Goal: Information Seeking & Learning: Understand process/instructions

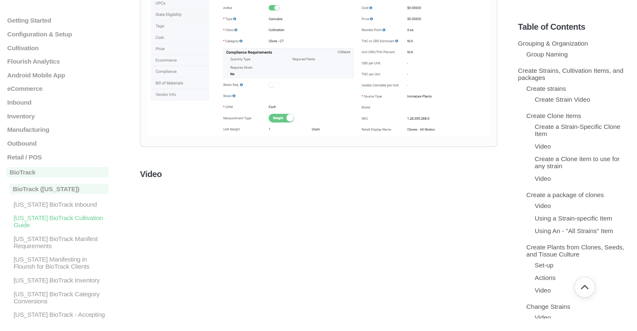
scroll to position [2571, 0]
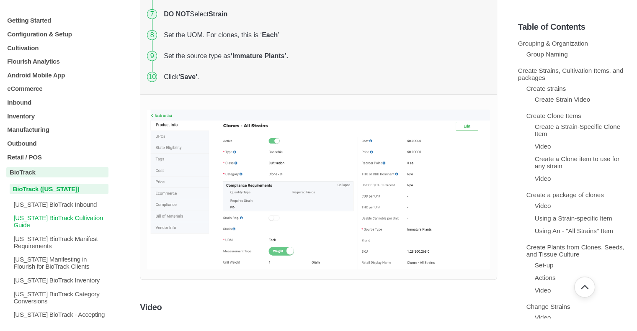
click at [33, 192] on p "BioTrack ([US_STATE])" at bounding box center [59, 189] width 99 height 10
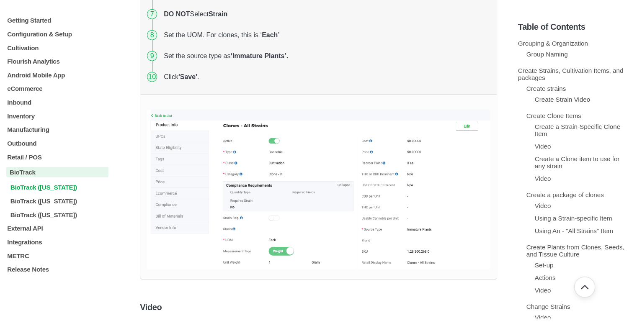
click at [33, 191] on p "BioTrack ([US_STATE])" at bounding box center [59, 187] width 99 height 7
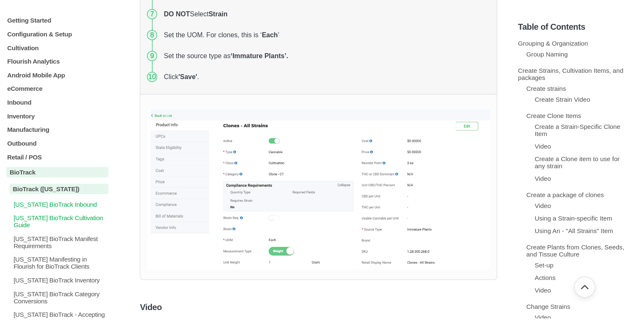
click at [47, 208] on p "[US_STATE] BioTrack Inbound" at bounding box center [61, 204] width 96 height 7
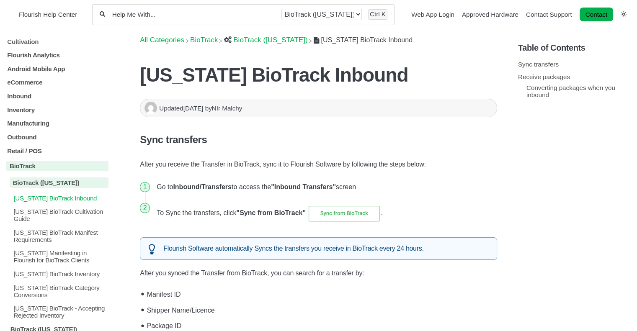
scroll to position [84, 0]
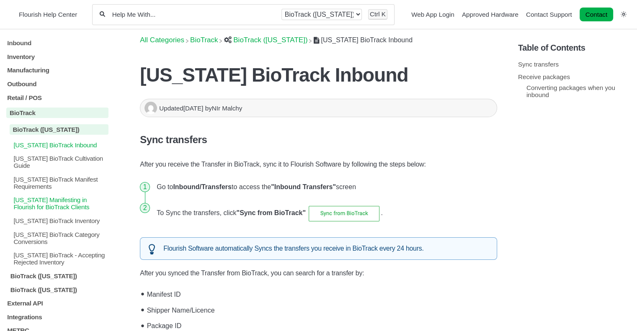
click at [71, 211] on p "[US_STATE] Manifesting in Flourish for BioTrack Clients" at bounding box center [61, 204] width 96 height 14
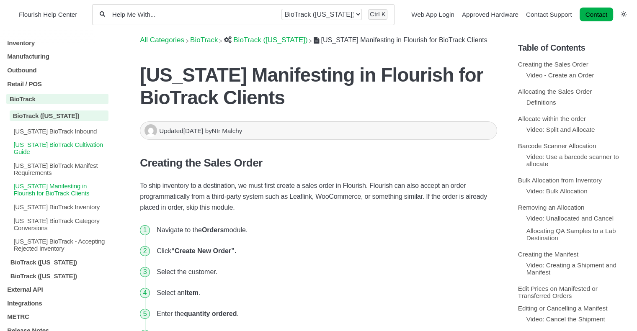
click at [70, 141] on p "[US_STATE] BioTrack Cultivation Guide" at bounding box center [61, 148] width 96 height 14
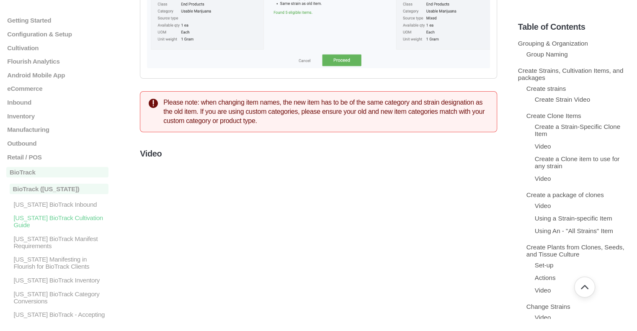
scroll to position [6329, 0]
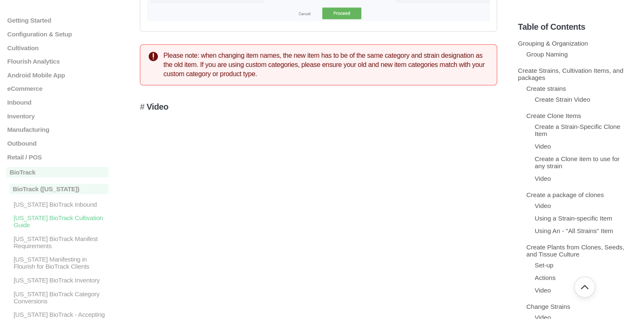
drag, startPoint x: 330, startPoint y: 166, endPoint x: 280, endPoint y: 142, distance: 55.7
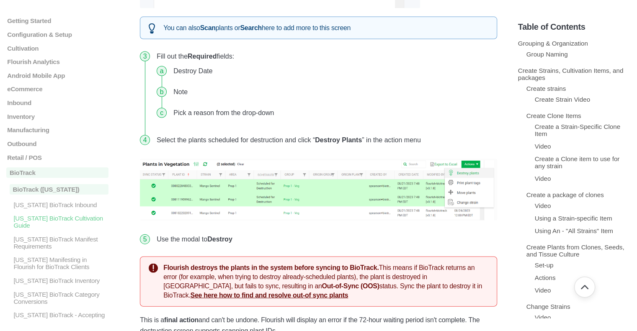
scroll to position [8340, 0]
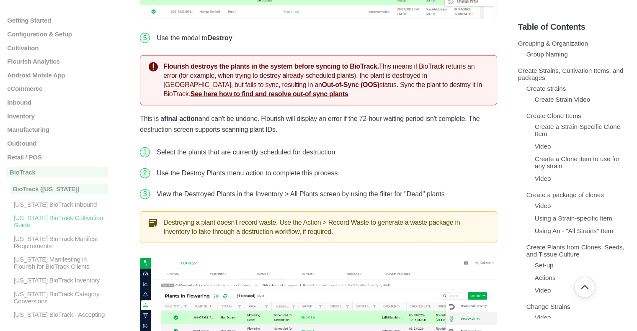
drag, startPoint x: 296, startPoint y: 0, endPoint x: 263, endPoint y: 104, distance: 109.2
click at [263, 49] on li "Use the modal to Destroy" at bounding box center [325, 38] width 344 height 21
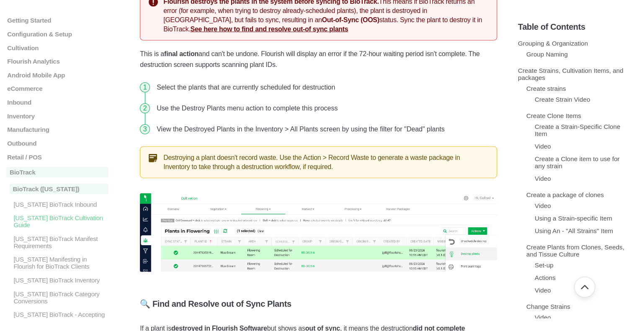
scroll to position [8382, 0]
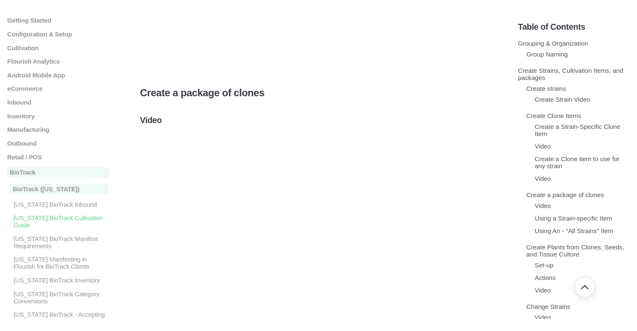
scroll to position [3042, 0]
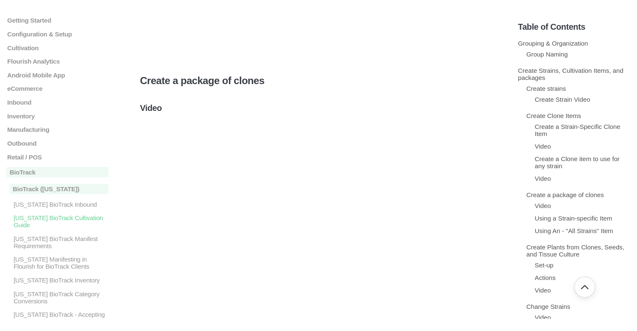
drag, startPoint x: 568, startPoint y: 309, endPoint x: 403, endPoint y: 88, distance: 276.1
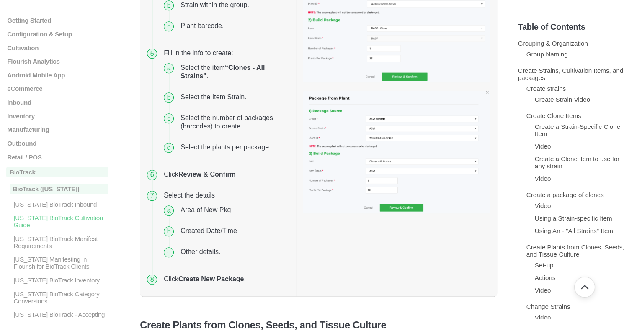
scroll to position [4048, 0]
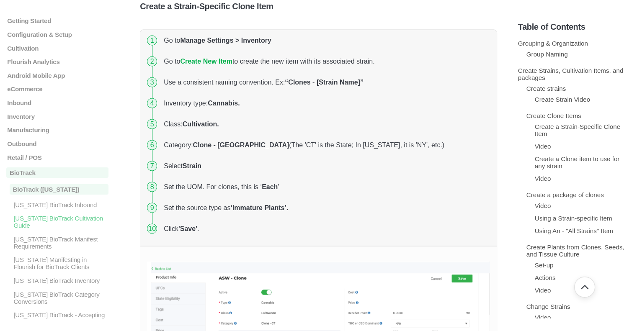
scroll to position [1640, 0]
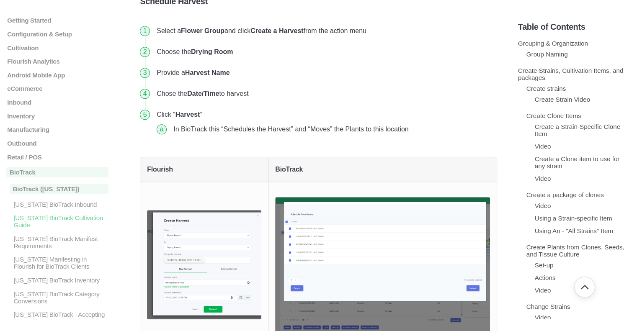
scroll to position [10453, 0]
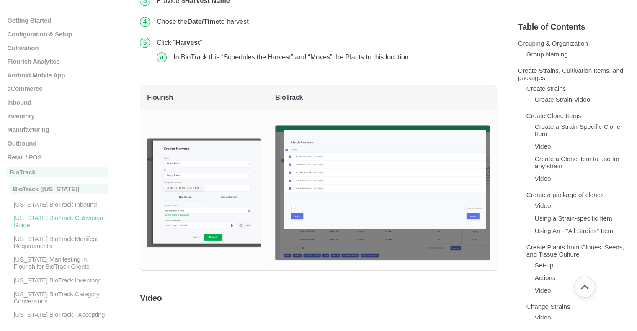
click at [208, 248] on img at bounding box center [204, 192] width 114 height 109
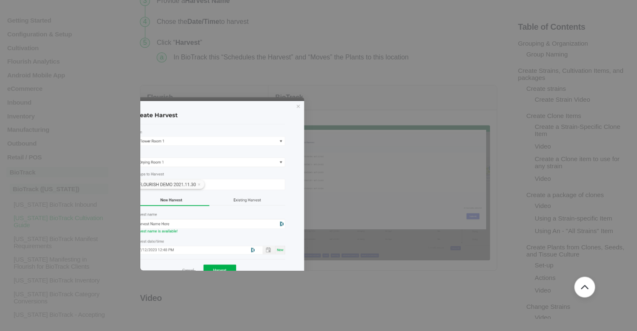
click at [269, 238] on img at bounding box center [204, 192] width 200 height 191
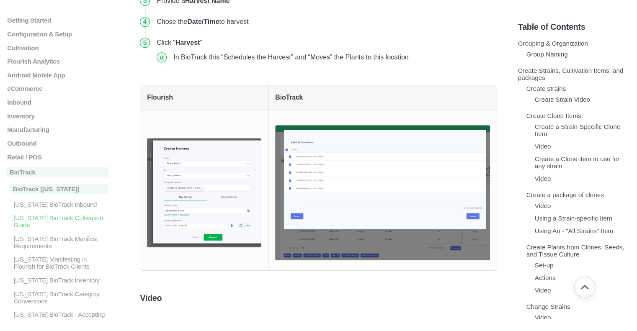
click at [229, 248] on img at bounding box center [204, 192] width 114 height 109
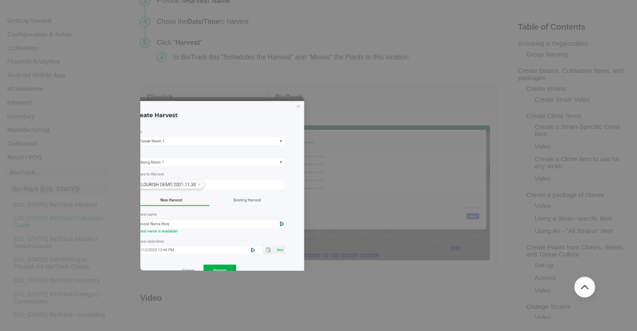
click at [229, 249] on img at bounding box center [204, 192] width 200 height 191
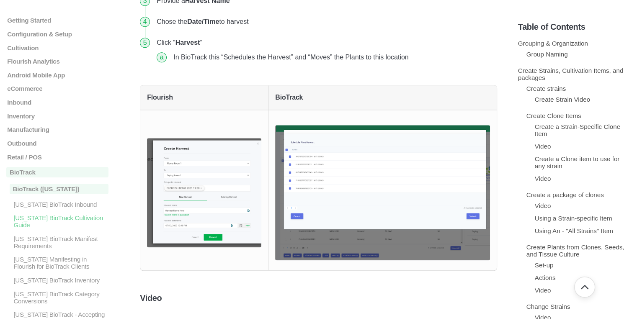
click at [229, 248] on img at bounding box center [204, 192] width 114 height 109
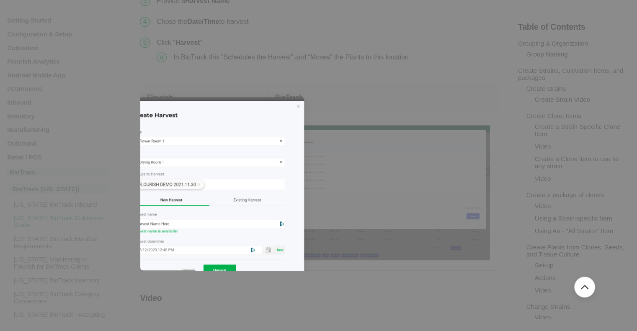
click at [229, 249] on img at bounding box center [204, 192] width 200 height 191
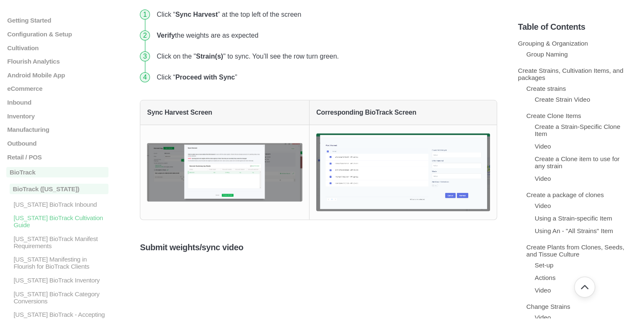
scroll to position [12087, 0]
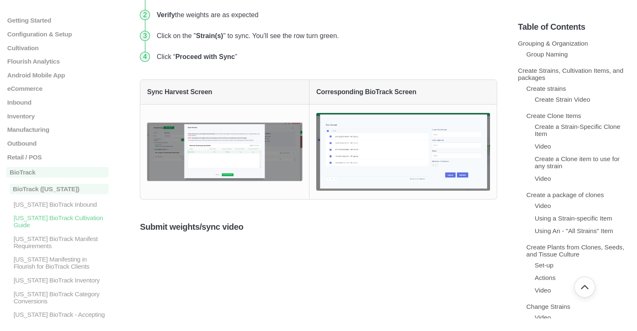
click at [216, 182] on img at bounding box center [224, 152] width 155 height 59
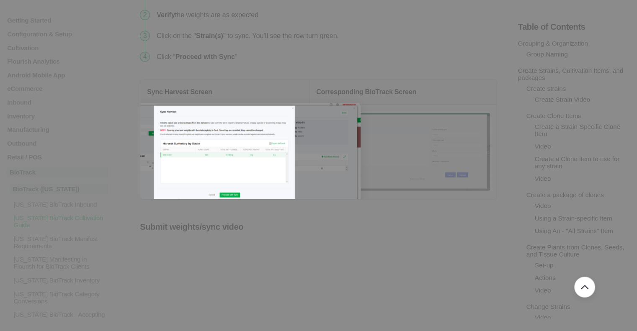
click at [222, 207] on img at bounding box center [225, 155] width 272 height 104
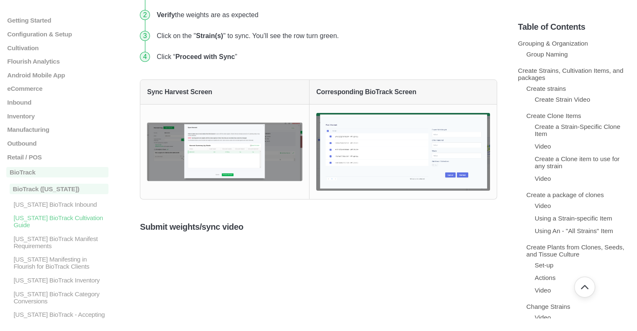
click at [426, 191] on img at bounding box center [403, 152] width 174 height 78
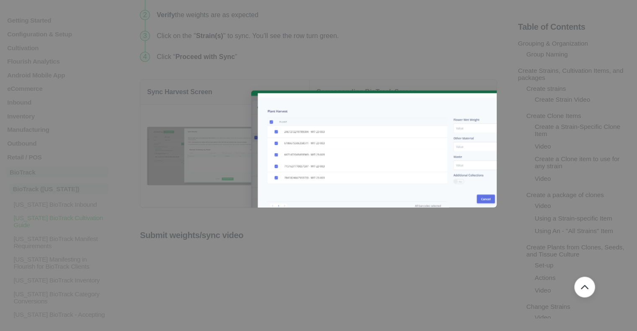
click at [427, 227] on img at bounding box center [403, 159] width 304 height 137
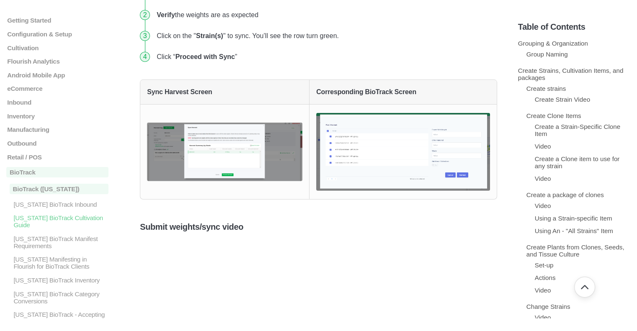
click at [228, 182] on img at bounding box center [224, 152] width 155 height 59
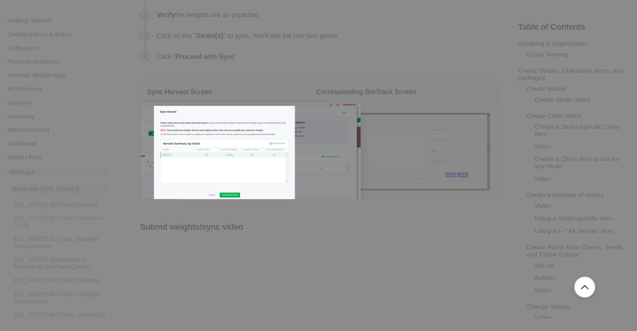
click at [219, 207] on img at bounding box center [225, 155] width 272 height 104
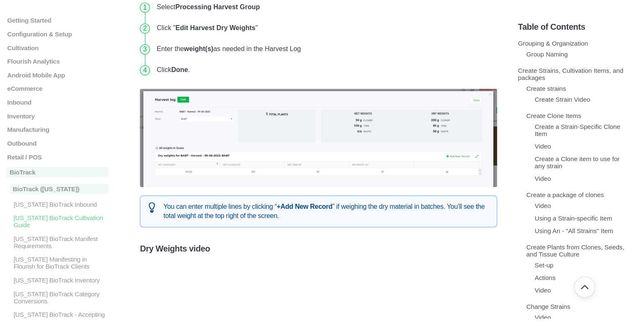
scroll to position [13444, 0]
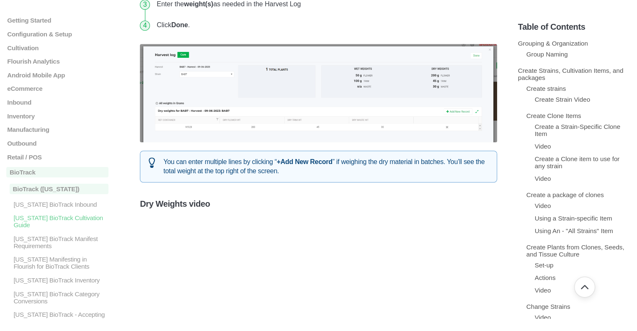
click at [205, 142] on img at bounding box center [318, 93] width 357 height 98
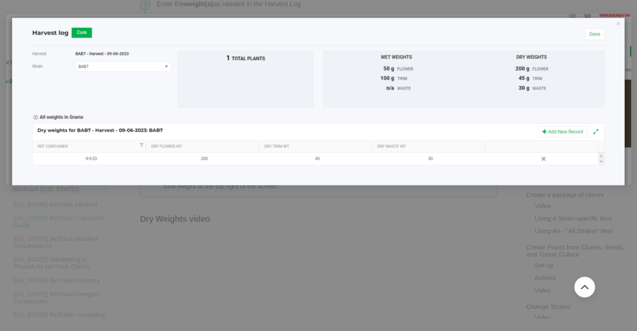
click at [264, 186] on img at bounding box center [318, 100] width 625 height 172
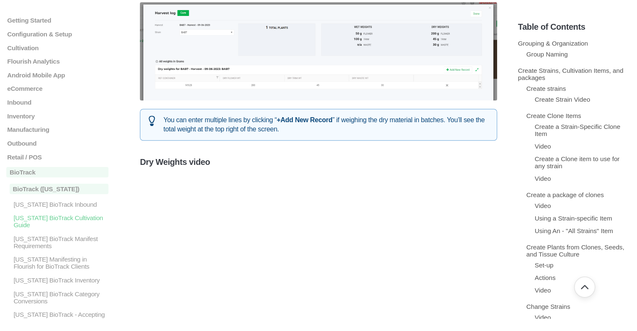
scroll to position [13654, 0]
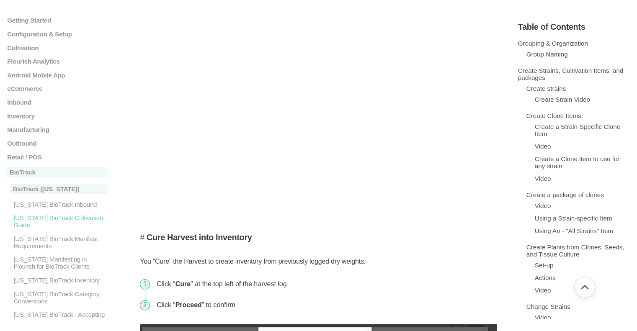
click at [417, 243] on h5 "Cure Harvest into Inventory" at bounding box center [318, 238] width 357 height 10
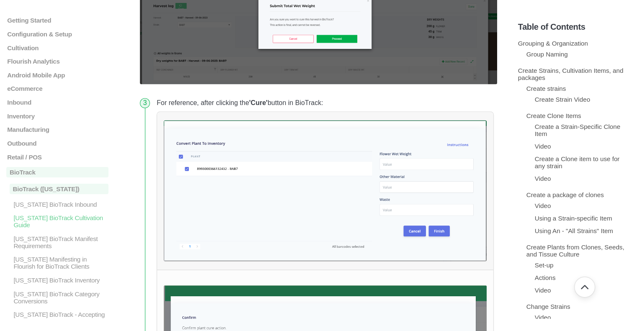
scroll to position [13957, 0]
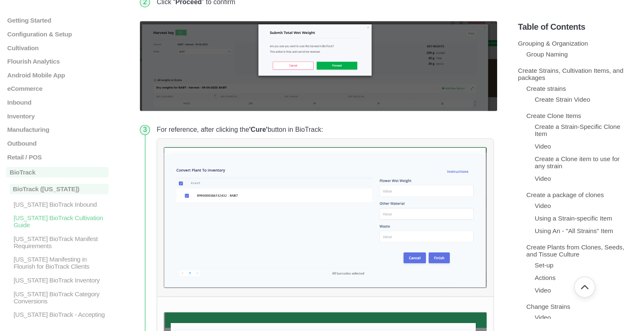
click at [275, 111] on img at bounding box center [318, 66] width 357 height 90
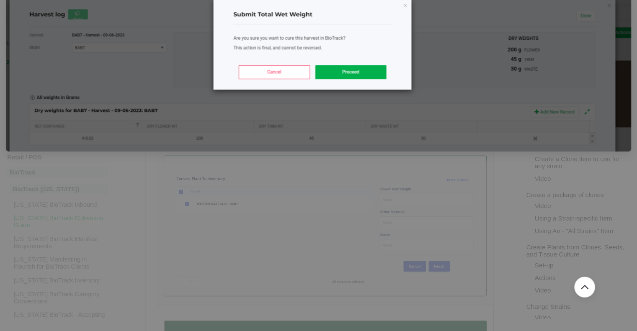
click at [281, 151] on img at bounding box center [318, 73] width 625 height 158
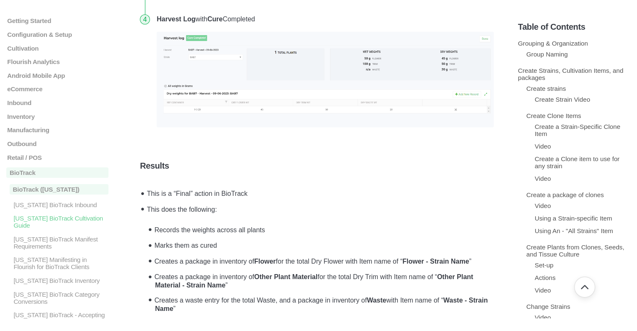
scroll to position [14418, 0]
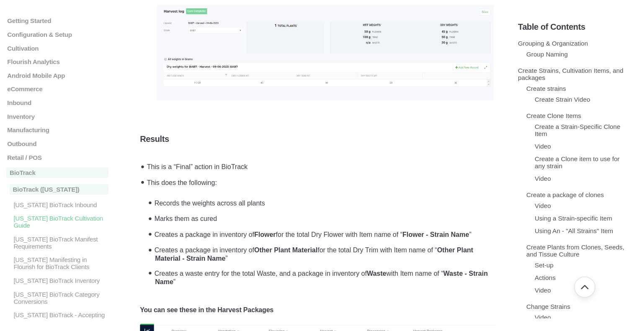
click at [207, 101] on img at bounding box center [325, 53] width 337 height 96
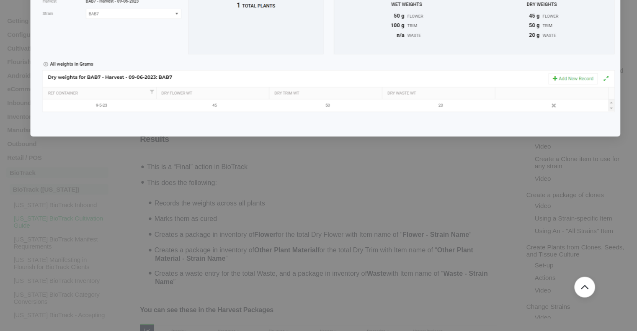
click at [207, 105] on img at bounding box center [325, 53] width 590 height 168
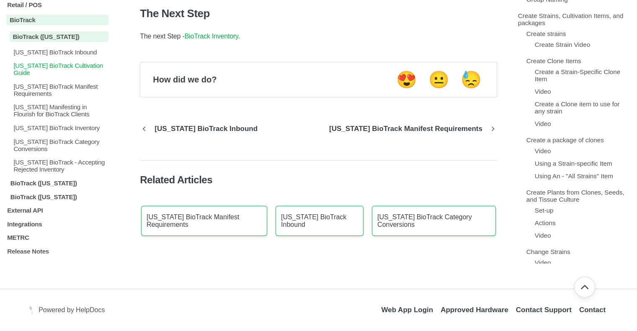
scroll to position [105, 0]
click at [25, 221] on p "Integrations" at bounding box center [57, 223] width 102 height 7
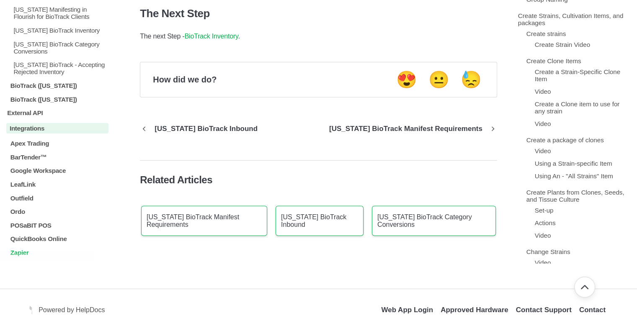
scroll to position [231, 0]
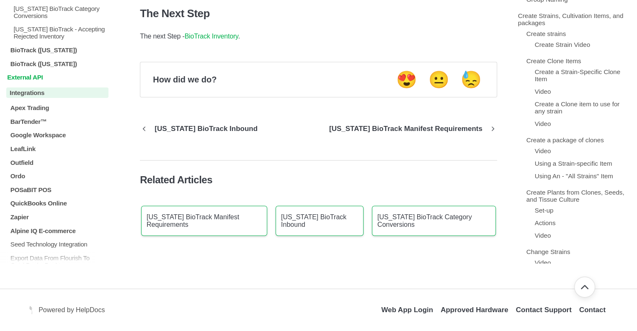
click at [40, 81] on p "External API" at bounding box center [57, 77] width 102 height 7
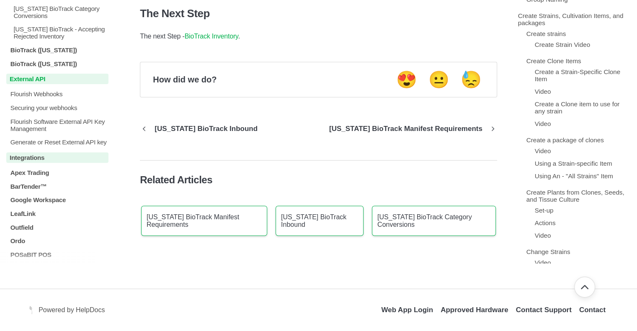
click at [40, 84] on p "External API" at bounding box center [57, 79] width 102 height 10
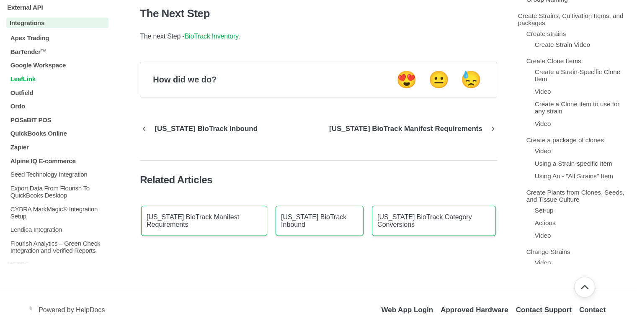
scroll to position [315, 0]
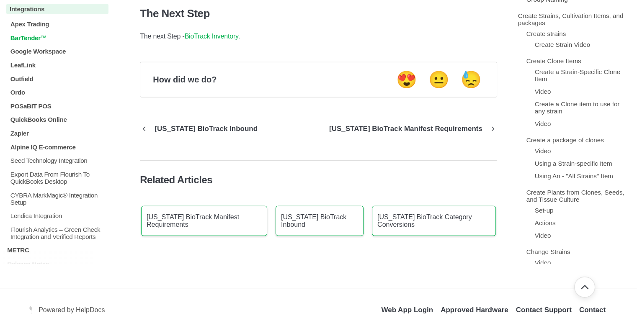
click at [25, 41] on p "BarTender™" at bounding box center [59, 37] width 99 height 7
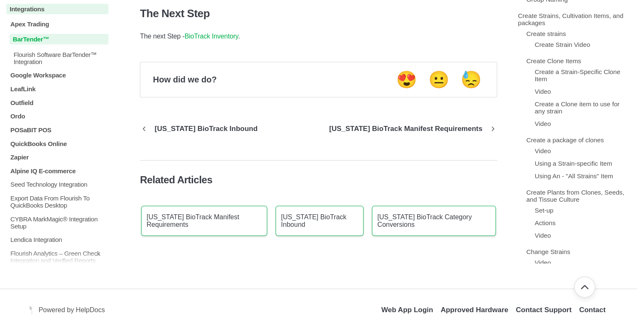
click at [25, 44] on p "BarTender™" at bounding box center [59, 39] width 99 height 10
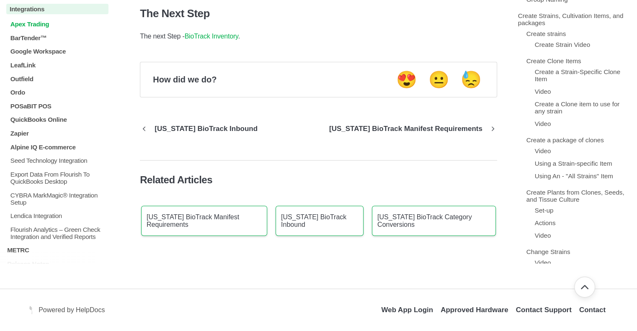
click at [34, 28] on p "Apex Trading" at bounding box center [59, 24] width 99 height 7
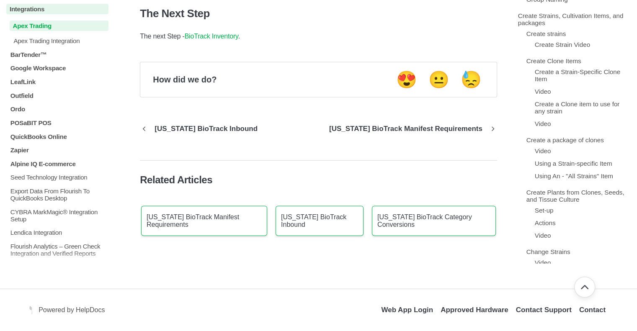
click at [34, 30] on p "Apex Trading" at bounding box center [59, 26] width 99 height 10
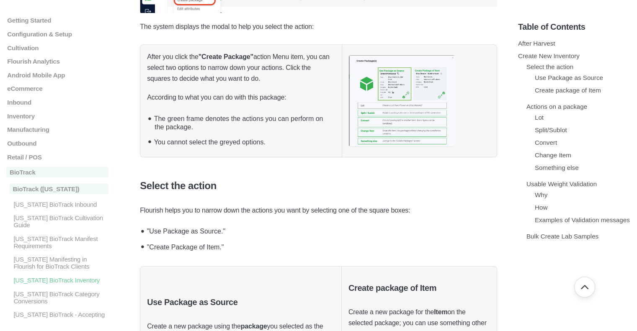
scroll to position [629, 0]
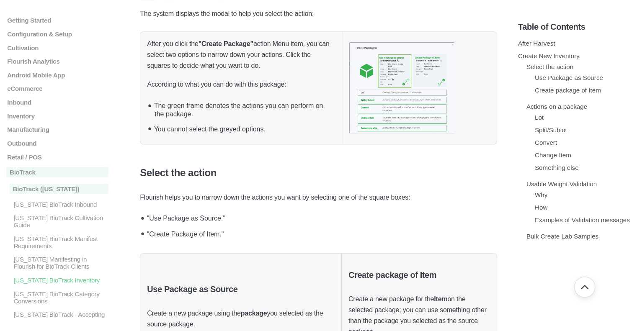
click at [374, 66] on img at bounding box center [402, 87] width 106 height 91
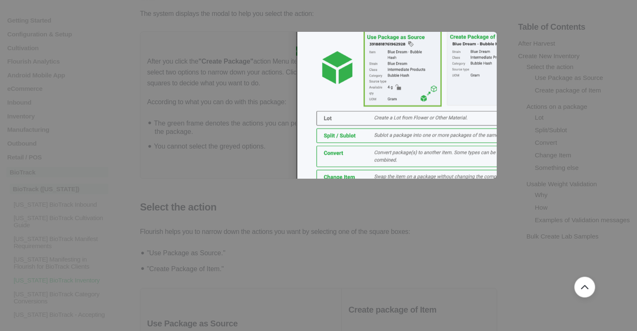
click at [363, 75] on img at bounding box center [419, 107] width 247 height 213
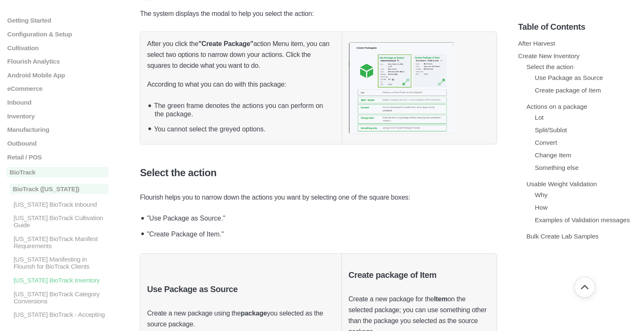
click at [363, 75] on img at bounding box center [402, 87] width 106 height 91
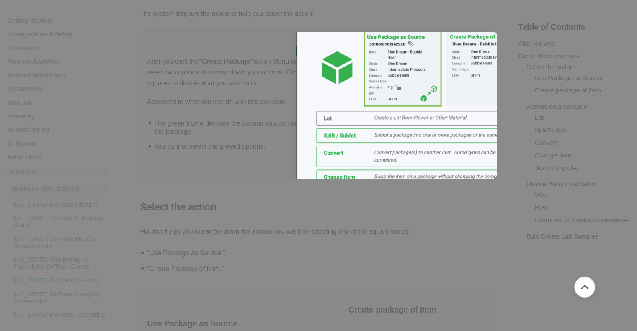
click at [355, 152] on img at bounding box center [419, 107] width 247 height 213
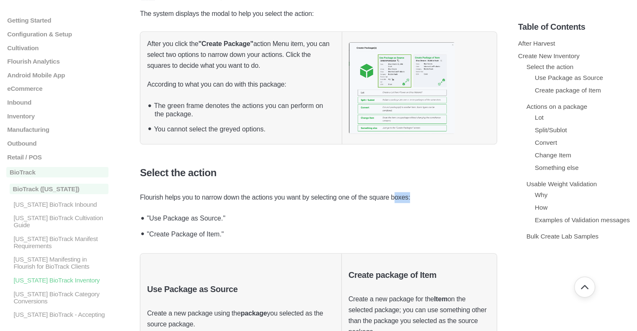
drag, startPoint x: 417, startPoint y: 192, endPoint x: 407, endPoint y: 197, distance: 11.2
click at [407, 197] on p "Flourish helps you to narrow down the actions you want by selecting one of the …" at bounding box center [318, 197] width 357 height 11
click at [443, 192] on p "Flourish helps you to narrow down the actions you want by selecting one of the …" at bounding box center [318, 197] width 357 height 11
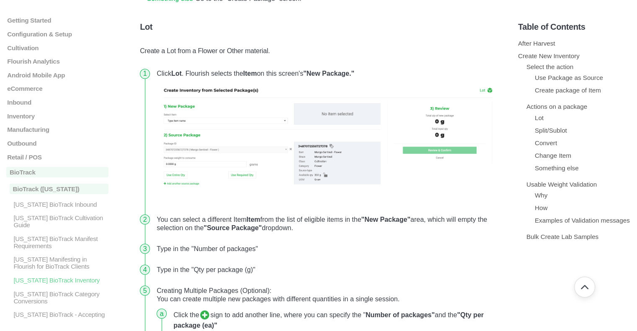
scroll to position [1462, 0]
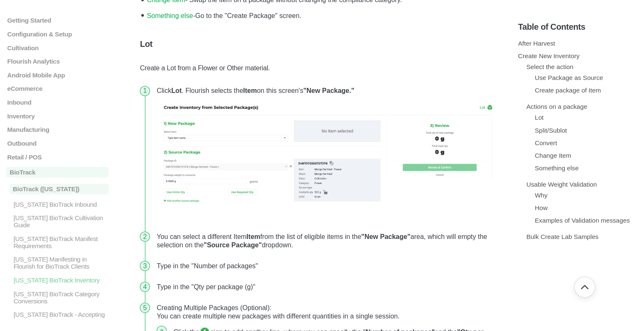
drag, startPoint x: 158, startPoint y: 65, endPoint x: 171, endPoint y: 63, distance: 13.5
click at [174, 80] on li "Click Lot . Flourish selects the Item on this screen's "New Package."" at bounding box center [325, 153] width 344 height 146
click at [189, 63] on p "Create a Lot from a Flower or Other material." at bounding box center [318, 68] width 357 height 11
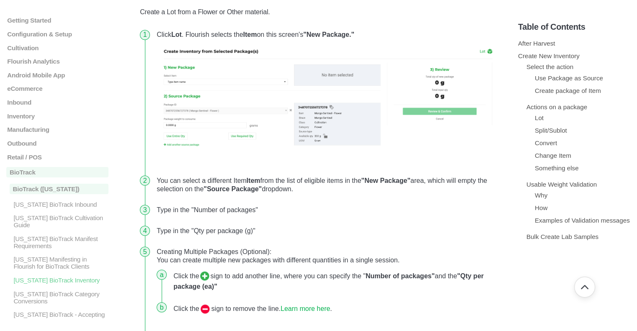
scroll to position [1504, 0]
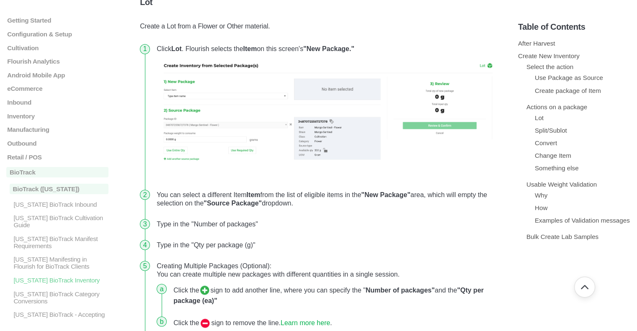
drag, startPoint x: 294, startPoint y: 303, endPoint x: 296, endPoint y: 297, distance: 6.0
drag, startPoint x: 296, startPoint y: 297, endPoint x: 451, endPoint y: 218, distance: 173.7
click at [451, 235] on li "Type in the "Qty per package (g)"" at bounding box center [325, 245] width 344 height 21
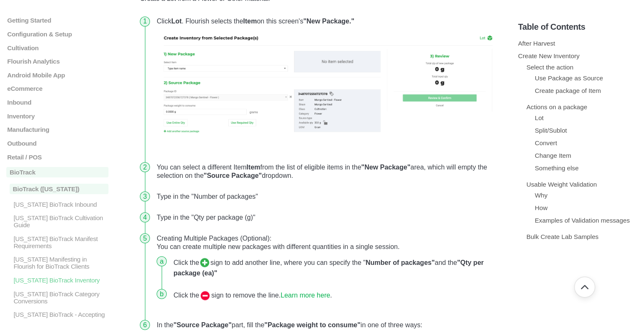
scroll to position [1523, 0]
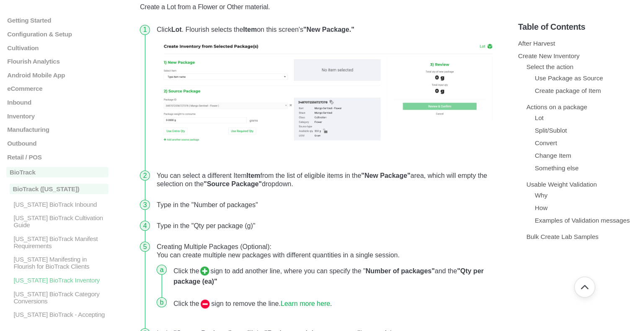
click at [398, 215] on li "Type in the "Qty per package (g)"" at bounding box center [325, 225] width 344 height 21
drag, startPoint x: 191, startPoint y: 178, endPoint x: 438, endPoint y: 162, distance: 247.8
click at [438, 165] on li "You can select a different Item Item from the list of eligible items in the "Ne…" at bounding box center [325, 179] width 344 height 29
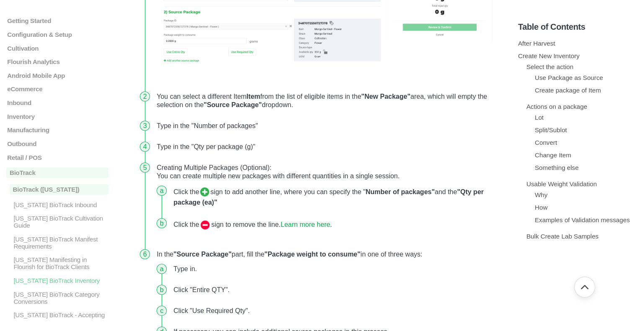
scroll to position [1607, 0]
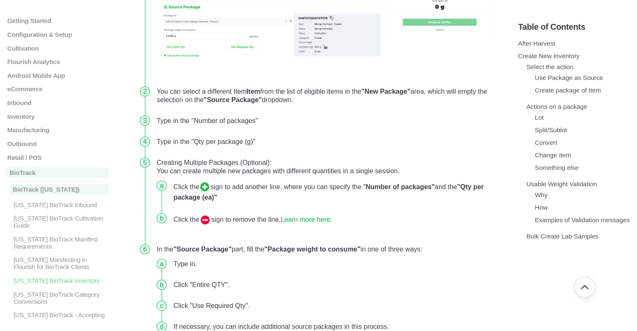
drag, startPoint x: 410, startPoint y: 175, endPoint x: 344, endPoint y: 152, distance: 70.4
click at [344, 176] on li "Click the sign to add another line, where you can specify the " Number of packa…" at bounding box center [332, 192] width 324 height 33
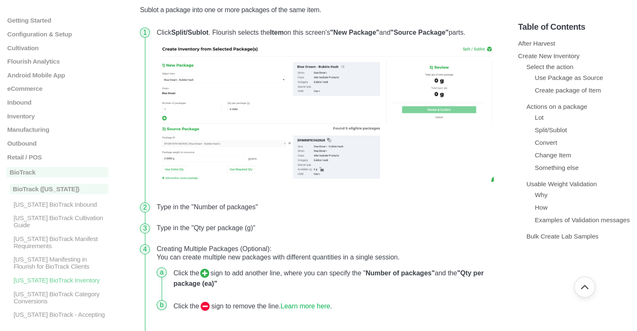
scroll to position [2487, 0]
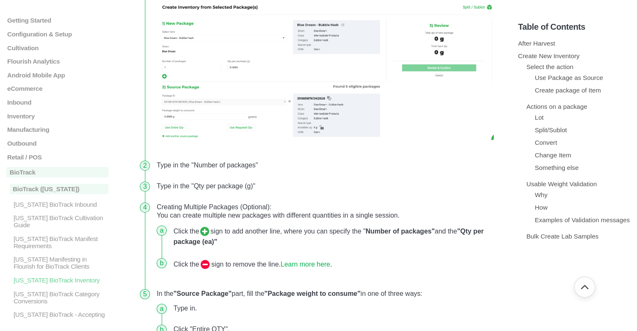
scroll to position [2696, 0]
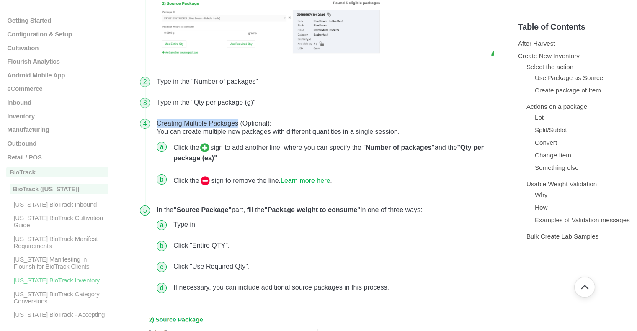
drag, startPoint x: 158, startPoint y: 97, endPoint x: 237, endPoint y: 98, distance: 79.2
click at [237, 113] on li "Creating Multiple Packages (Optional): You can create multiple new packages wit…" at bounding box center [325, 156] width 344 height 87
click at [279, 113] on li "Creating Multiple Packages (Optional): You can create multiple new packages wit…" at bounding box center [325, 156] width 344 height 87
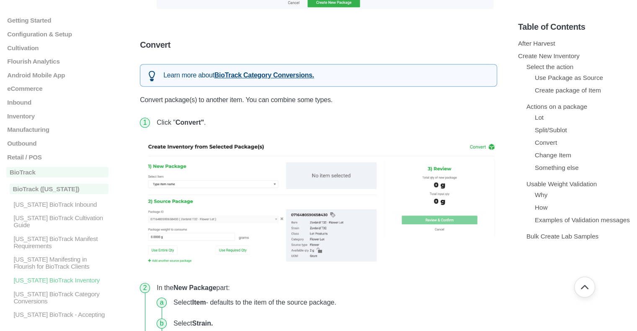
scroll to position [3576, 0]
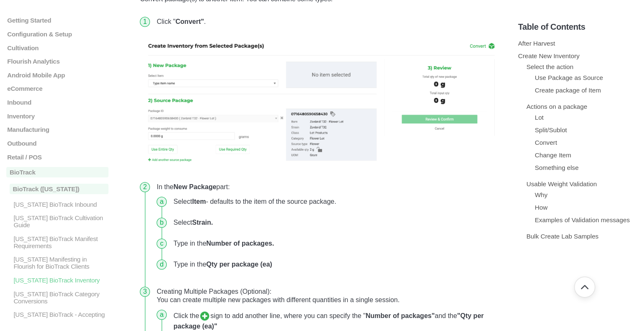
scroll to position [3646, 0]
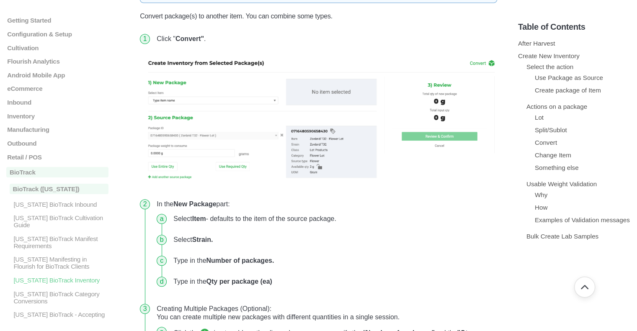
click at [455, 272] on li "Type in the Qty per package (ea)" at bounding box center [332, 282] width 324 height 21
